Goal: Task Accomplishment & Management: Manage account settings

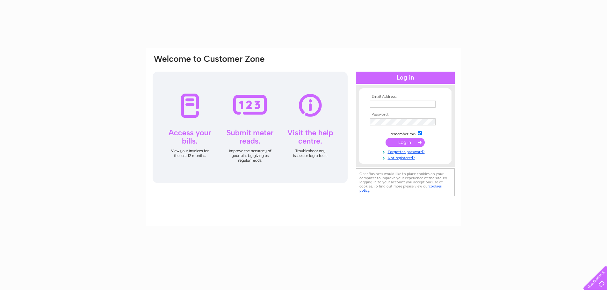
type input "twineclothing@gmail.com"
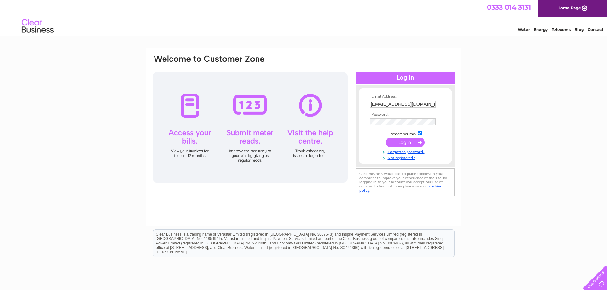
drag, startPoint x: 0, startPoint y: 0, endPoint x: 407, endPoint y: 141, distance: 431.2
click at [407, 141] on input "submit" at bounding box center [405, 142] width 39 height 9
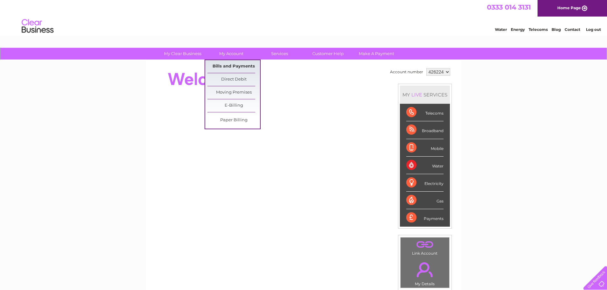
click at [227, 66] on link "Bills and Payments" at bounding box center [234, 66] width 53 height 13
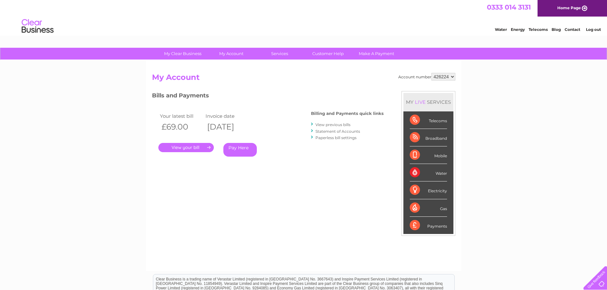
click at [195, 147] on link "." at bounding box center [185, 147] width 55 height 9
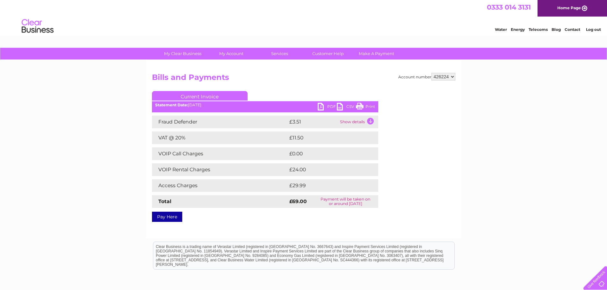
click at [323, 107] on link "PDF" at bounding box center [327, 107] width 19 height 9
click at [594, 29] on link "Log out" at bounding box center [593, 29] width 15 height 5
